Goal: Task Accomplishment & Management: Manage account settings

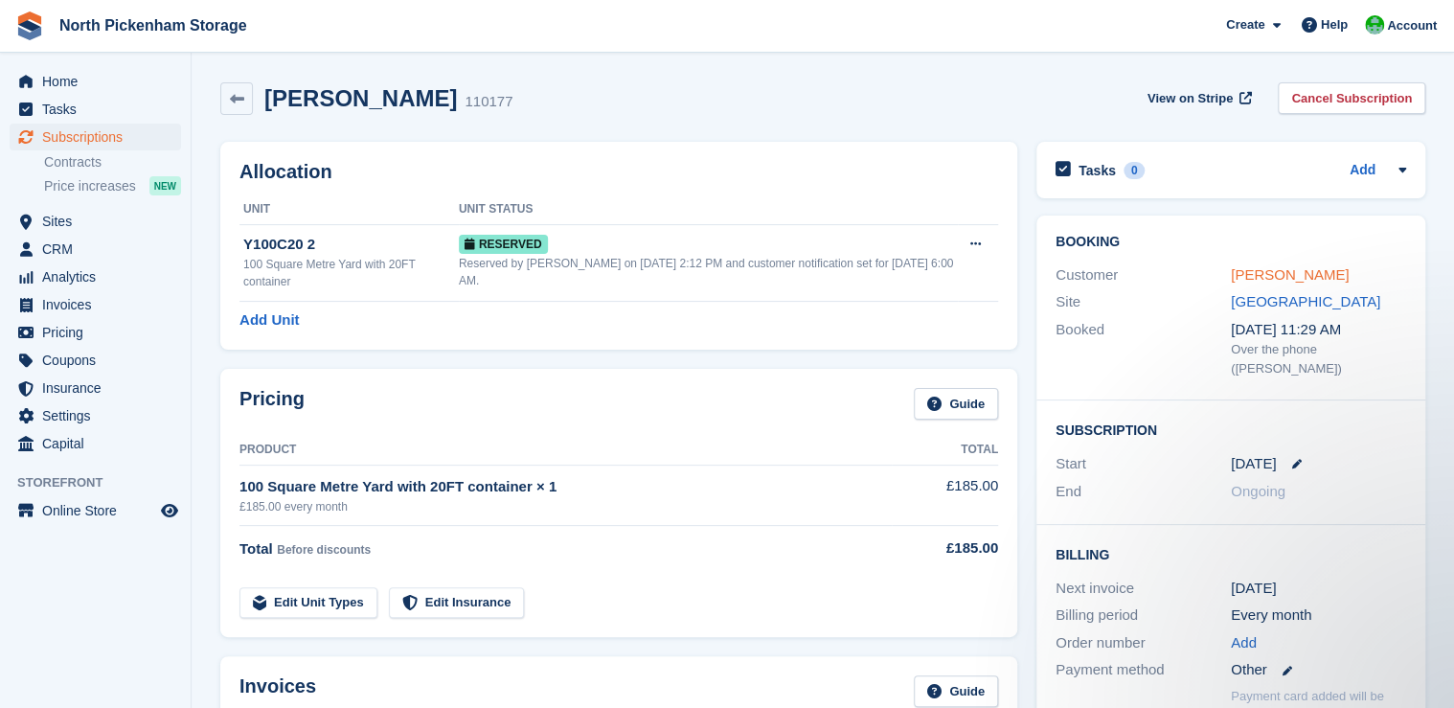
click at [1268, 276] on link "[PERSON_NAME]" at bounding box center [1289, 274] width 118 height 16
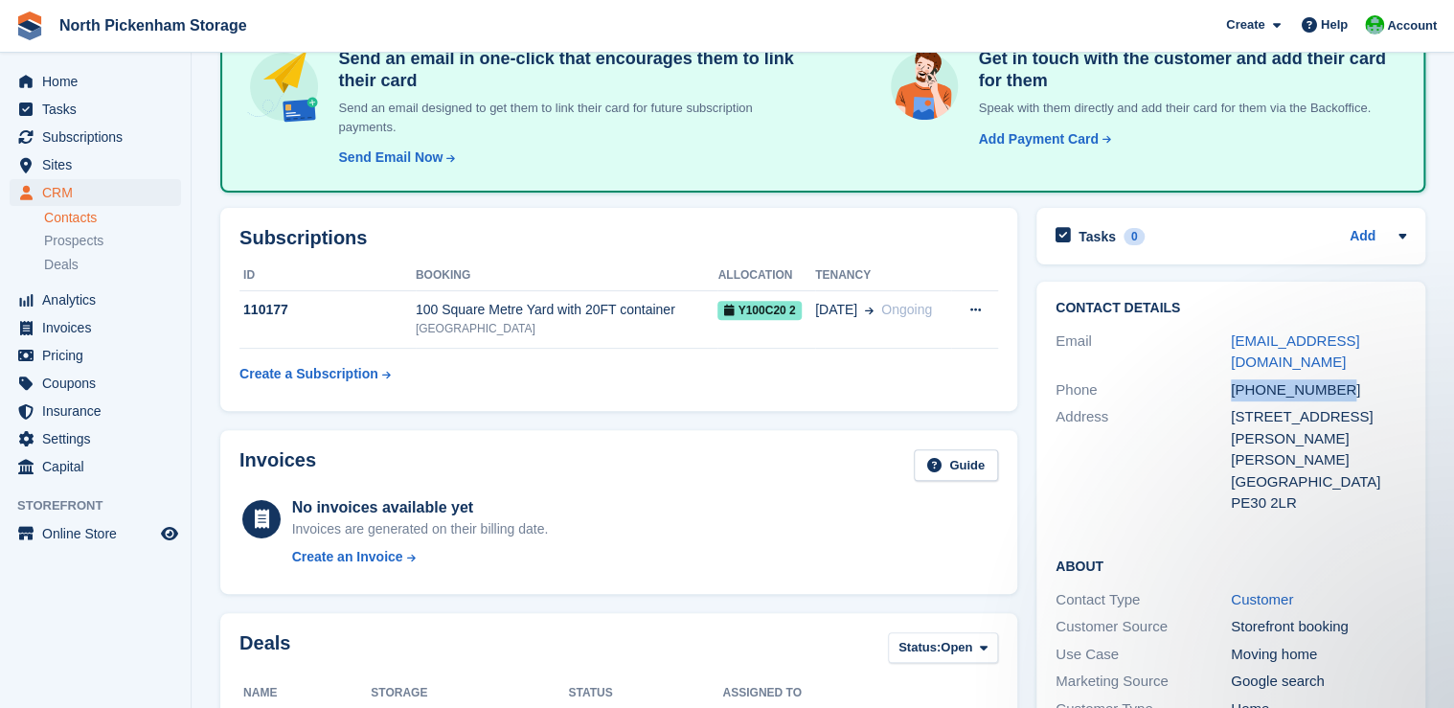
drag, startPoint x: 1335, startPoint y: 390, endPoint x: 1229, endPoint y: 394, distance: 106.4
click at [1229, 394] on div "Phone +447759048525" at bounding box center [1230, 390] width 350 height 28
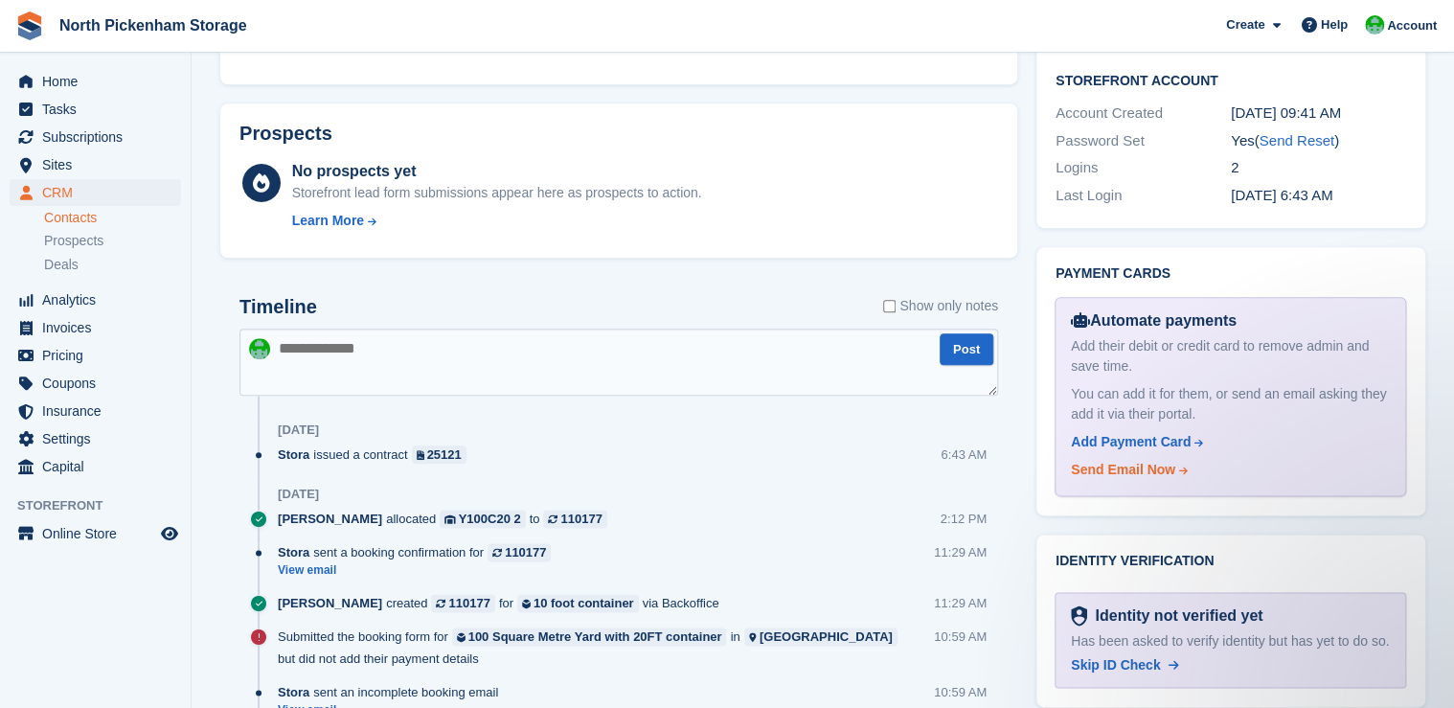
scroll to position [868, 0]
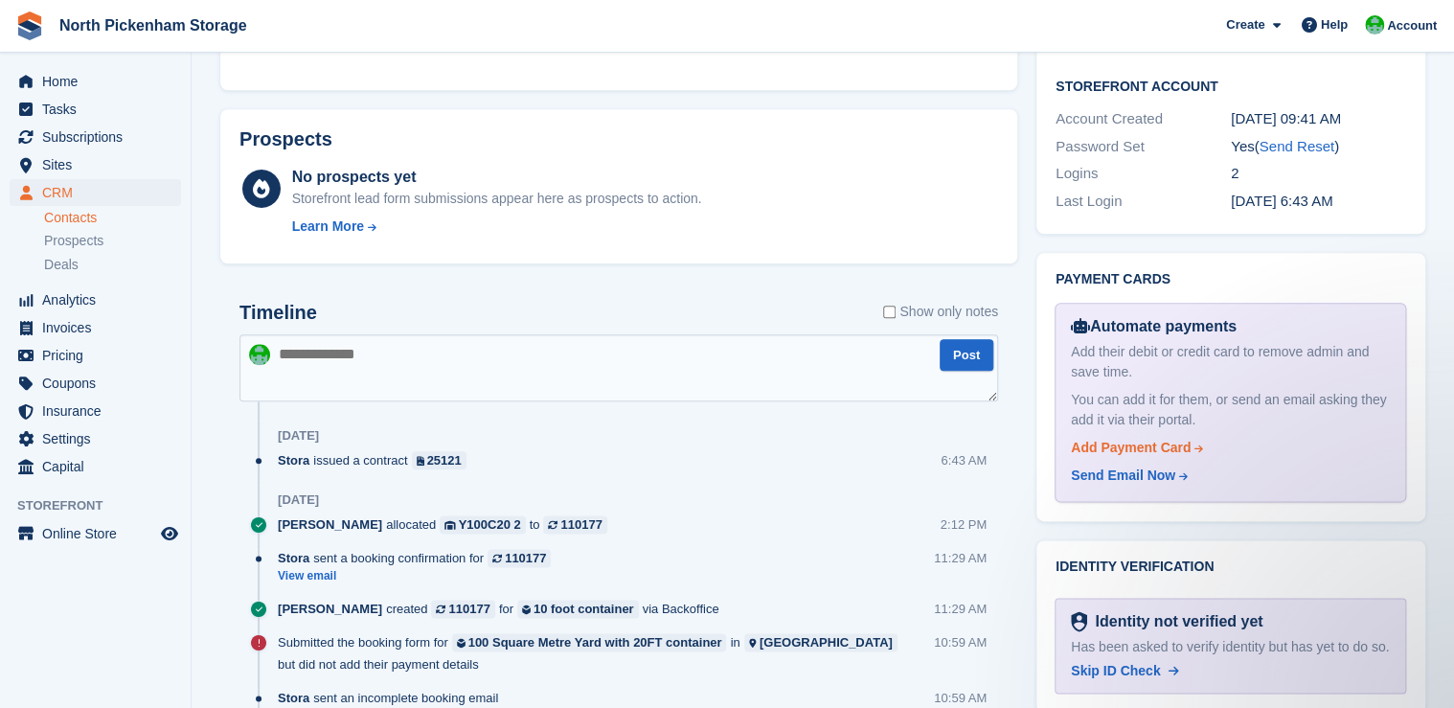
click at [1127, 438] on div "Add Payment Card" at bounding box center [1131, 448] width 120 height 20
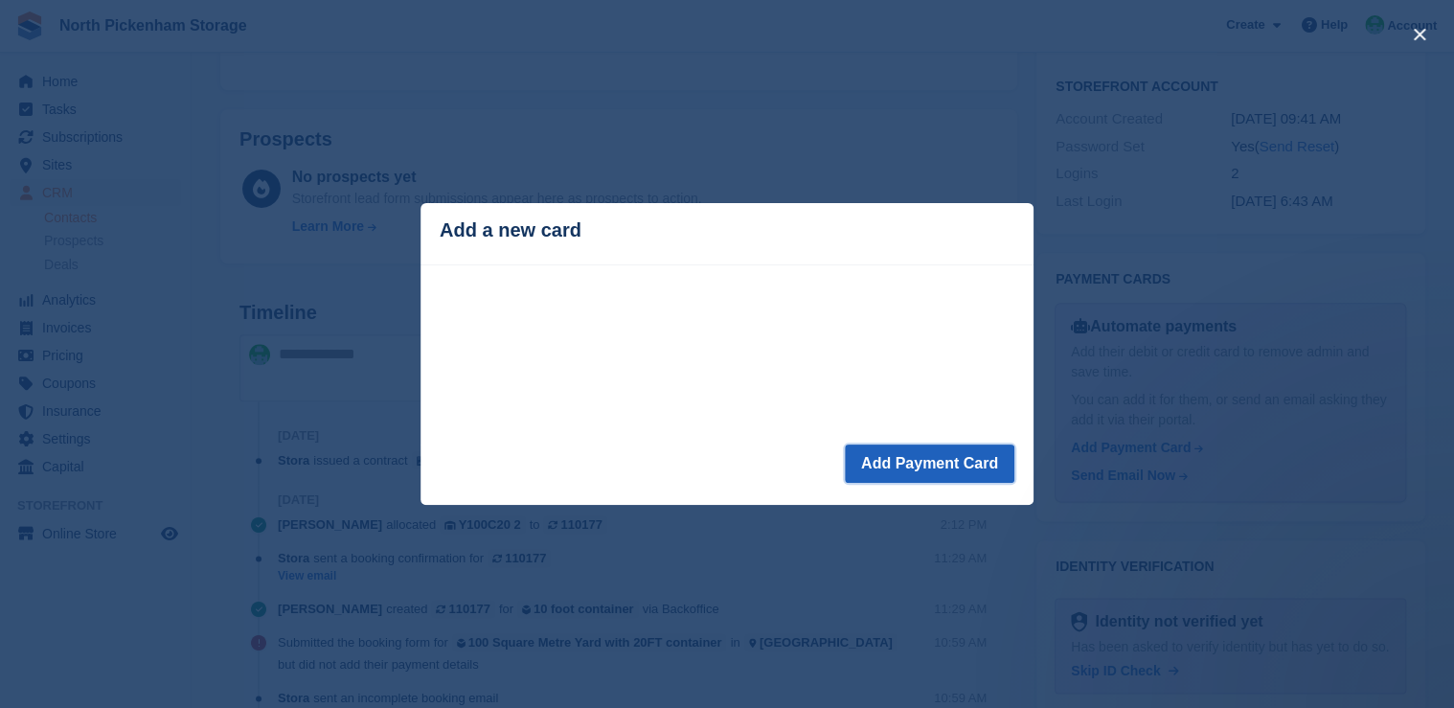
click at [944, 465] on button "Add Payment Card" at bounding box center [929, 463] width 169 height 38
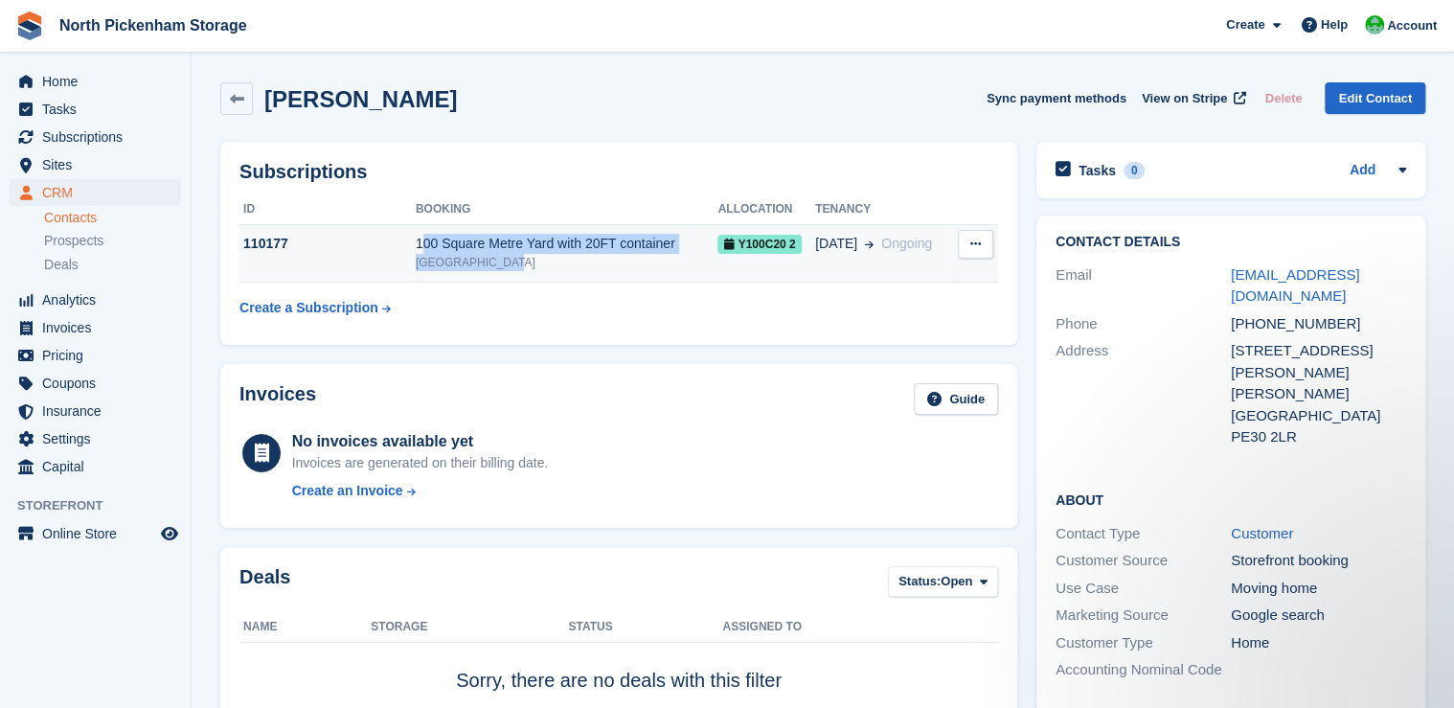
drag, startPoint x: 502, startPoint y: 264, endPoint x: 414, endPoint y: 245, distance: 90.2
click at [416, 245] on td "100 Square Metre Yard with 20FT container North Pickenham" at bounding box center [567, 253] width 303 height 58
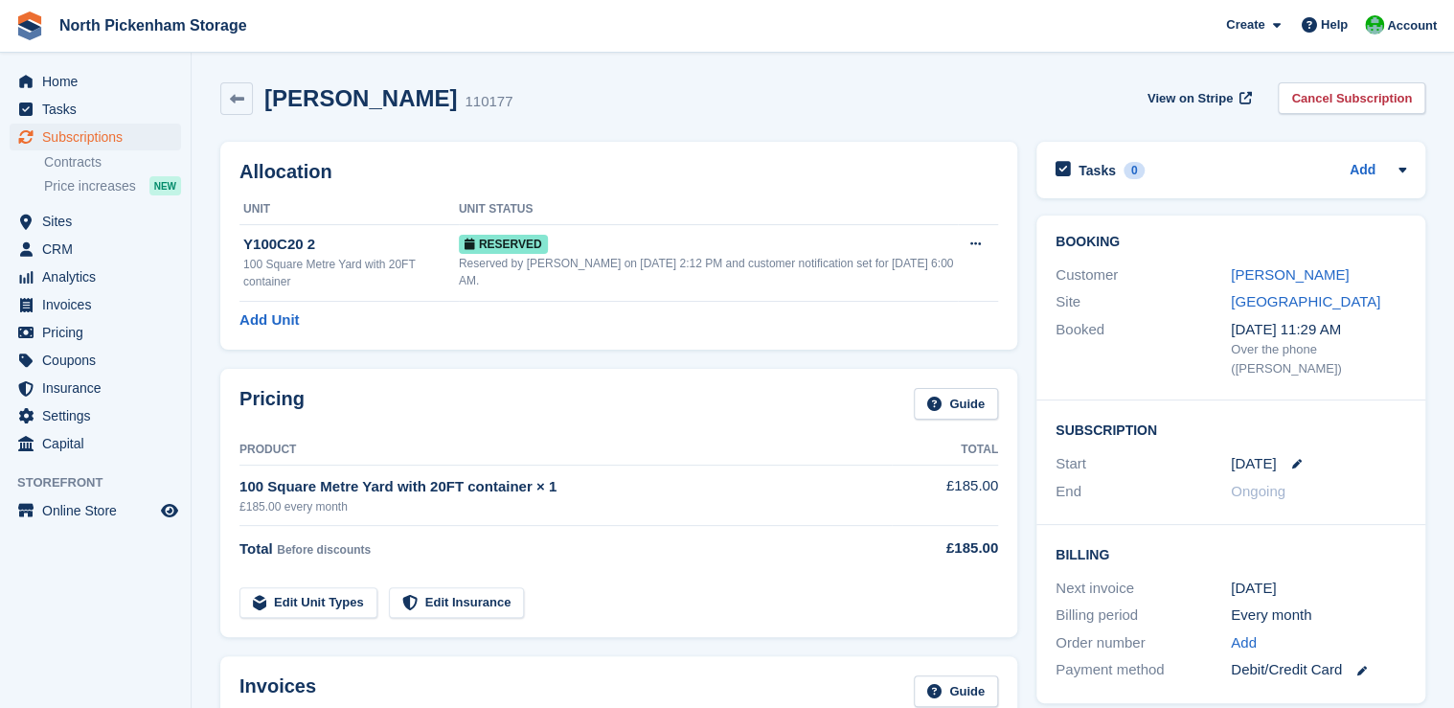
drag, startPoint x: 0, startPoint y: 0, endPoint x: 351, endPoint y: 166, distance: 388.5
click at [328, 154] on div "Allocation Unit Unit Status Y100C20 2 100 Square Metre Yard with 20FT container…" at bounding box center [618, 246] width 797 height 208
